Goal: Task Accomplishment & Management: Use online tool/utility

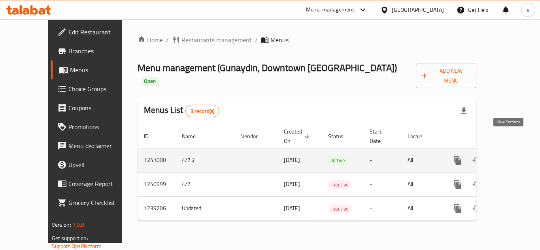
click at [510, 156] on icon "enhanced table" at bounding box center [514, 160] width 9 height 9
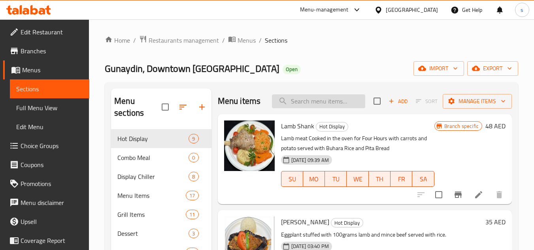
click at [301, 108] on input "search" at bounding box center [318, 101] width 93 height 14
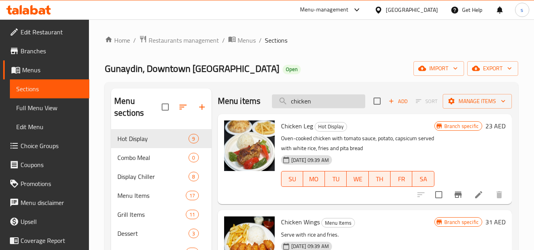
click at [311, 108] on input "chicken" at bounding box center [318, 101] width 93 height 14
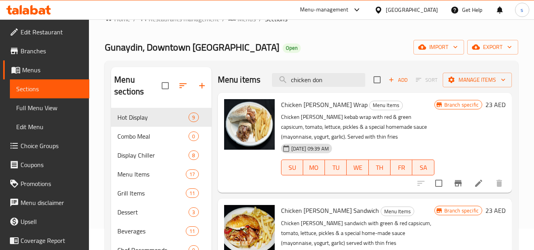
scroll to position [40, 0]
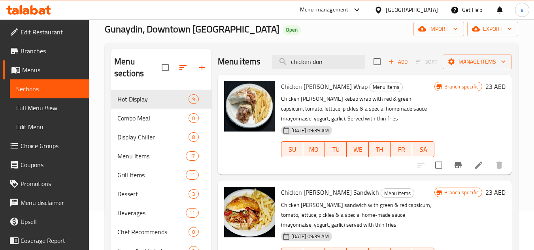
type input "chicken don"
click at [478, 164] on icon at bounding box center [478, 165] width 7 height 7
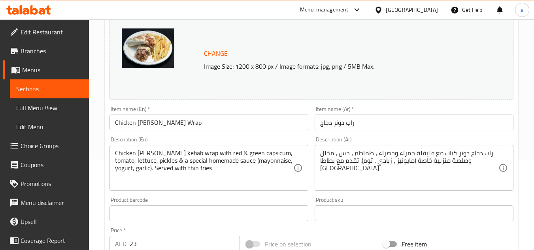
scroll to position [83, 0]
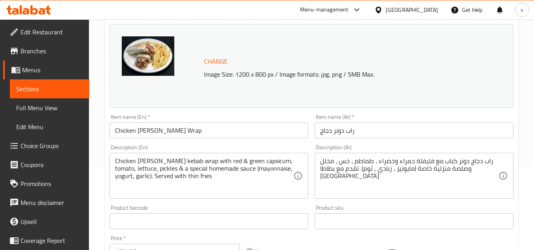
click at [40, 142] on span "Choice Groups" at bounding box center [52, 145] width 62 height 9
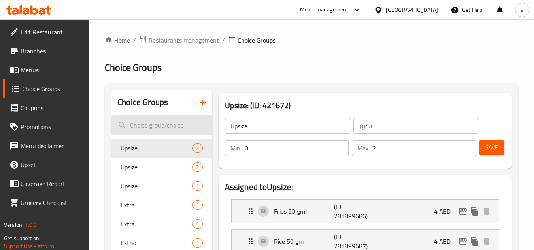
click at [168, 126] on input "search" at bounding box center [161, 125] width 101 height 20
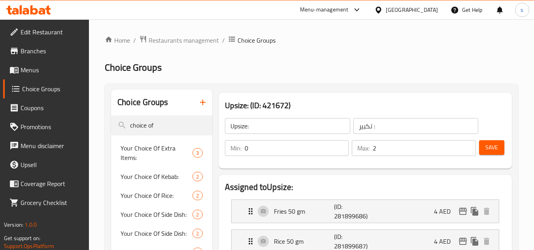
type input "choice of"
